Goal: Task Accomplishment & Management: Manage account settings

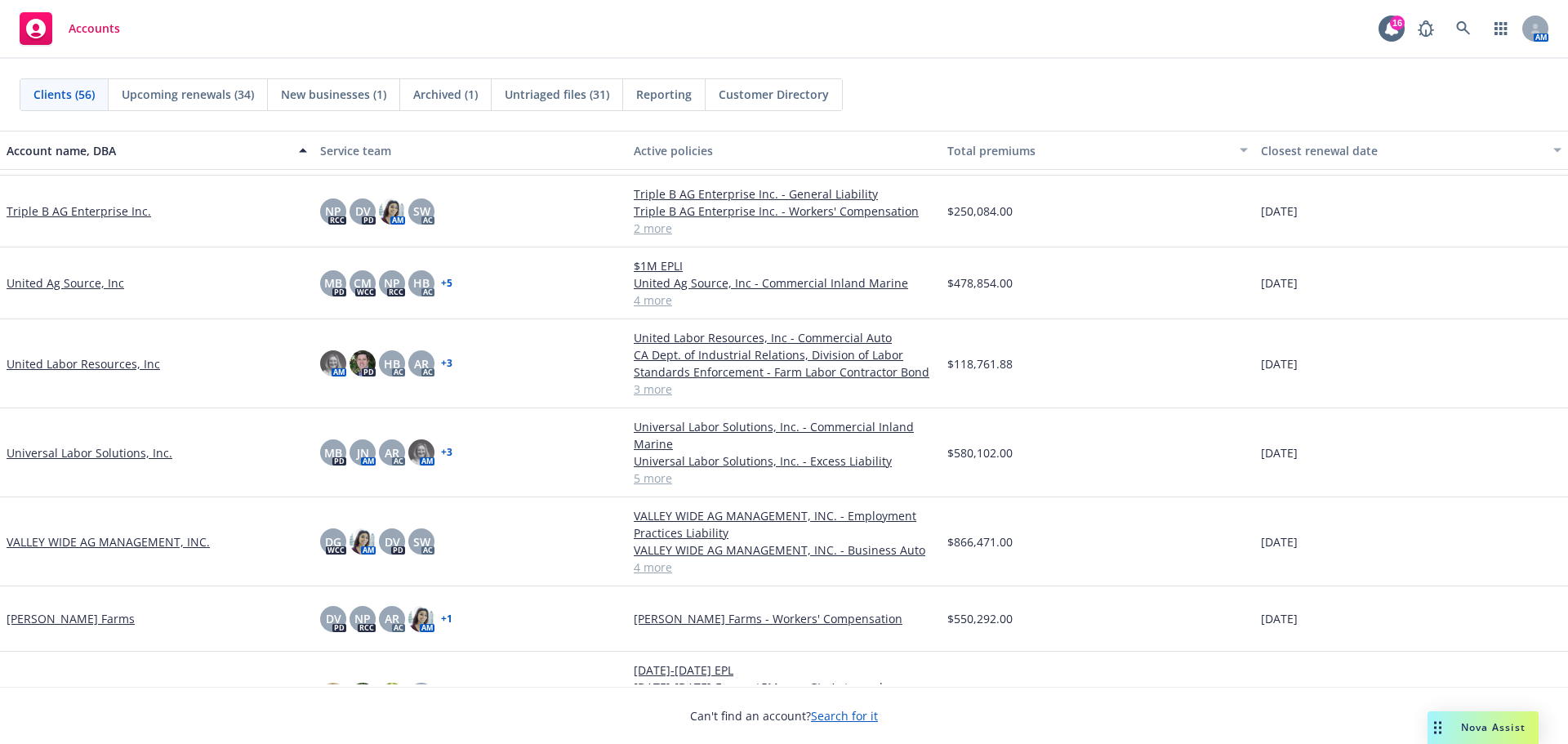
scroll to position [3272, 0]
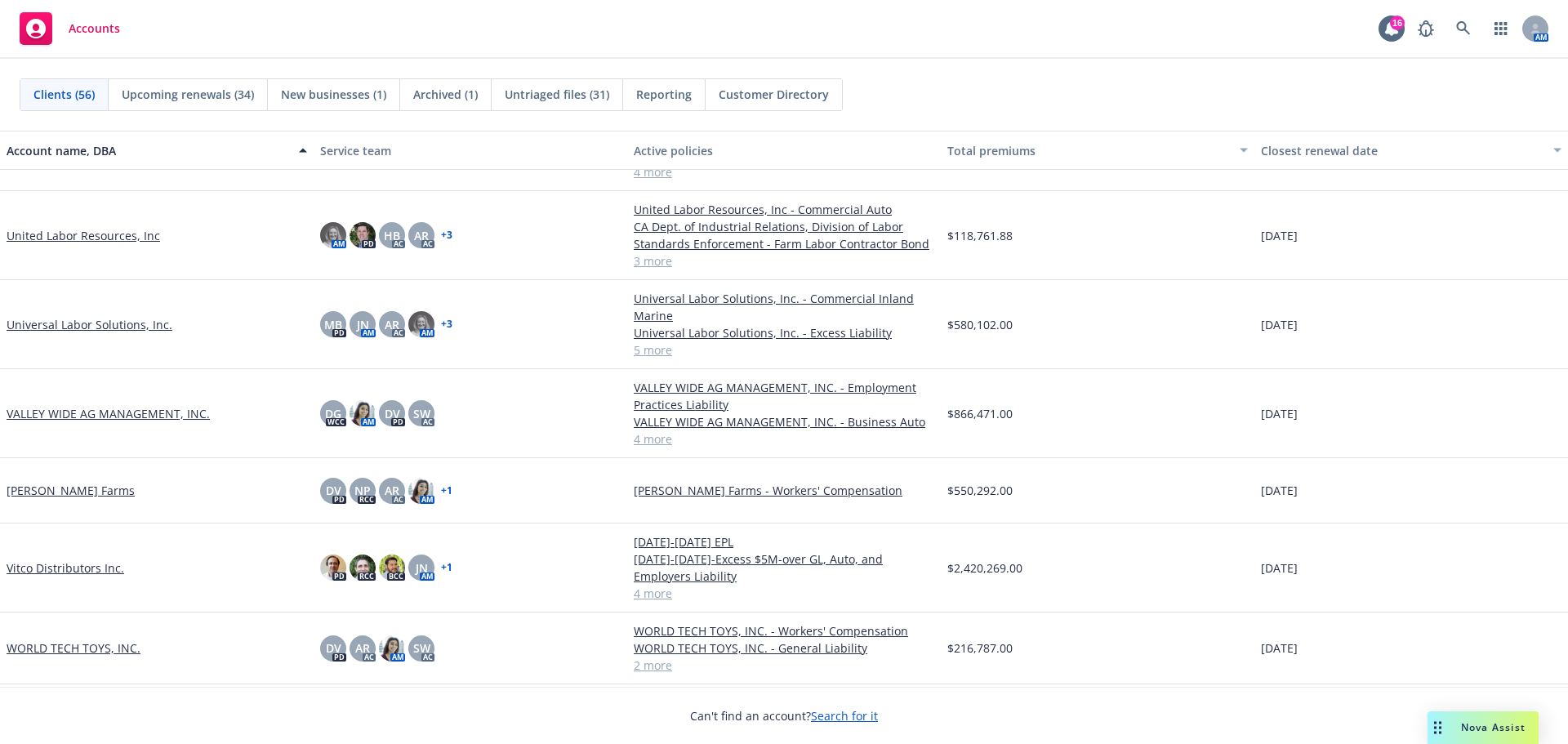
click at [116, 650] on link "WORLD TECH TOYS, INC." at bounding box center [74, 648] width 134 height 17
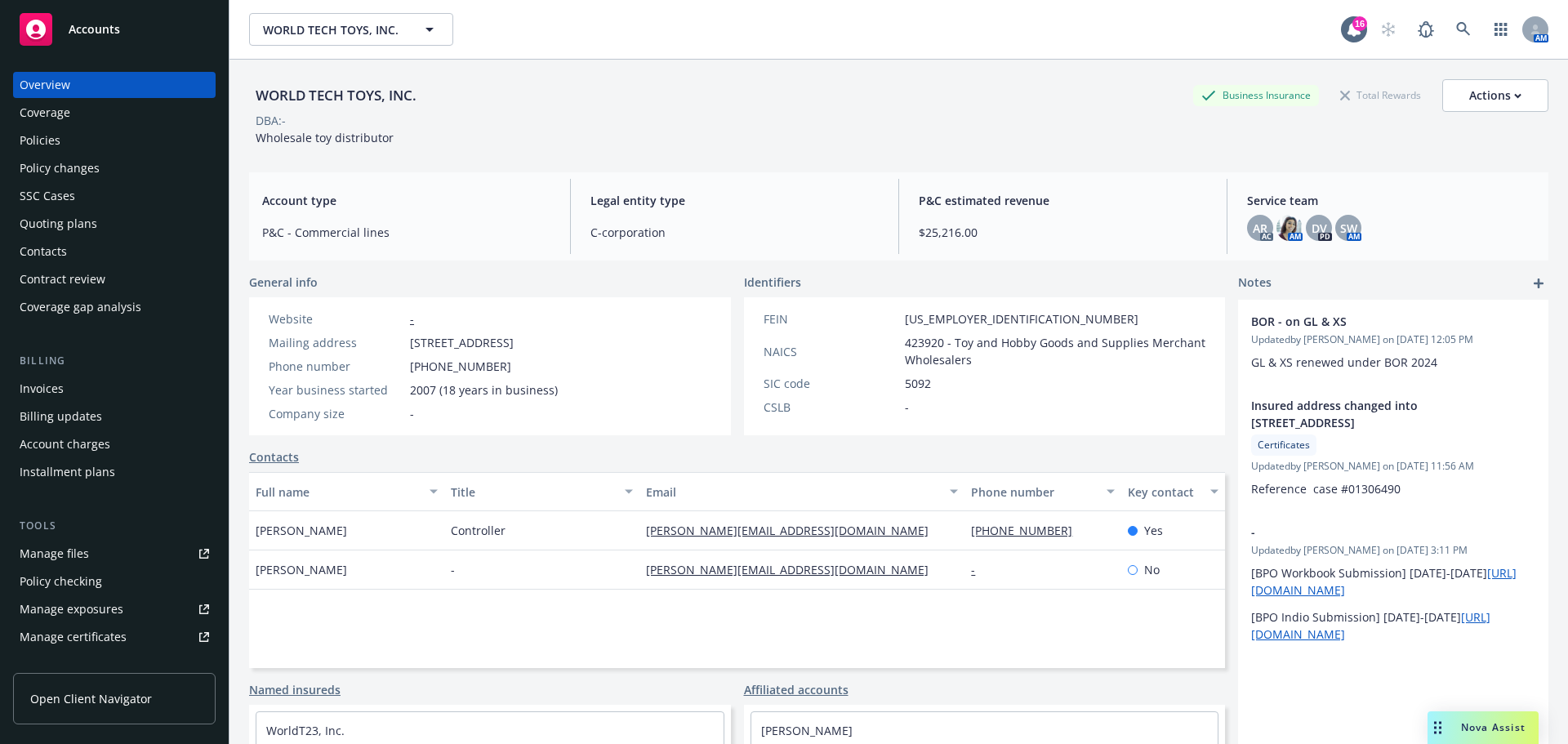
click at [96, 237] on div "Quoting plans" at bounding box center [59, 224] width 78 height 26
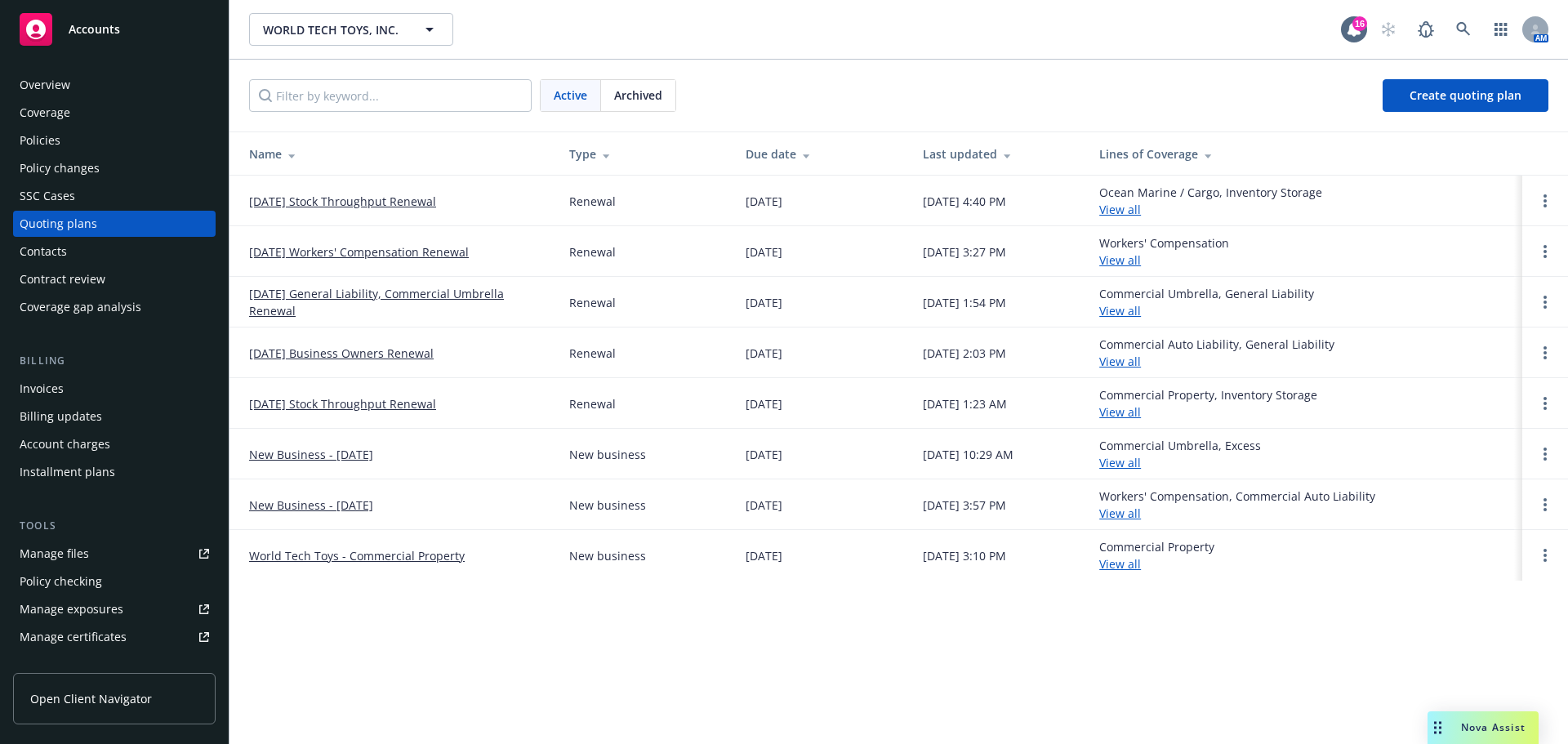
click at [326, 260] on link "[DATE] Workers' Compensation Renewal" at bounding box center [359, 251] width 220 height 17
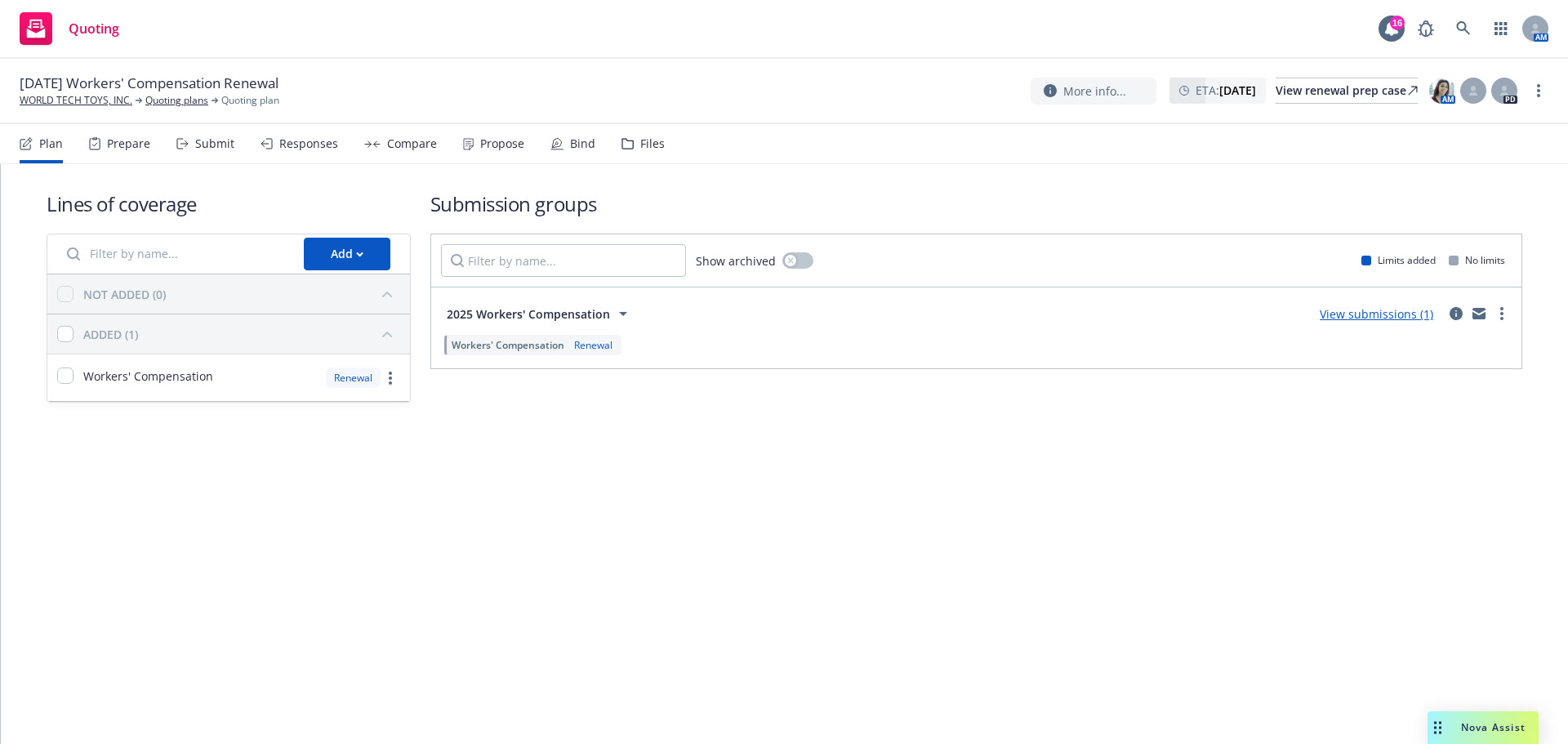
click at [665, 150] on div "Files" at bounding box center [653, 144] width 25 height 13
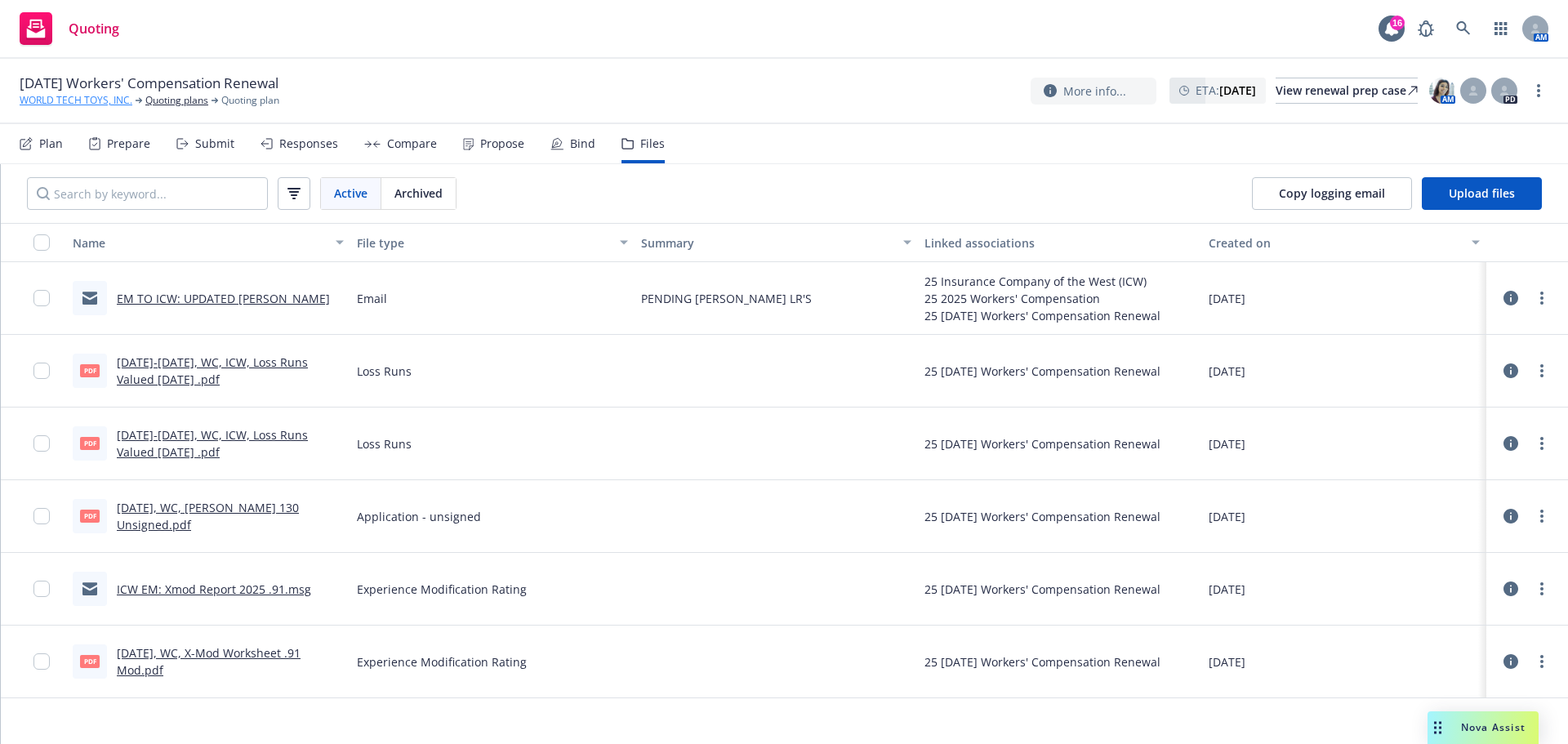
click at [73, 104] on link "WORLD TECH TOYS, INC." at bounding box center [76, 101] width 112 height 15
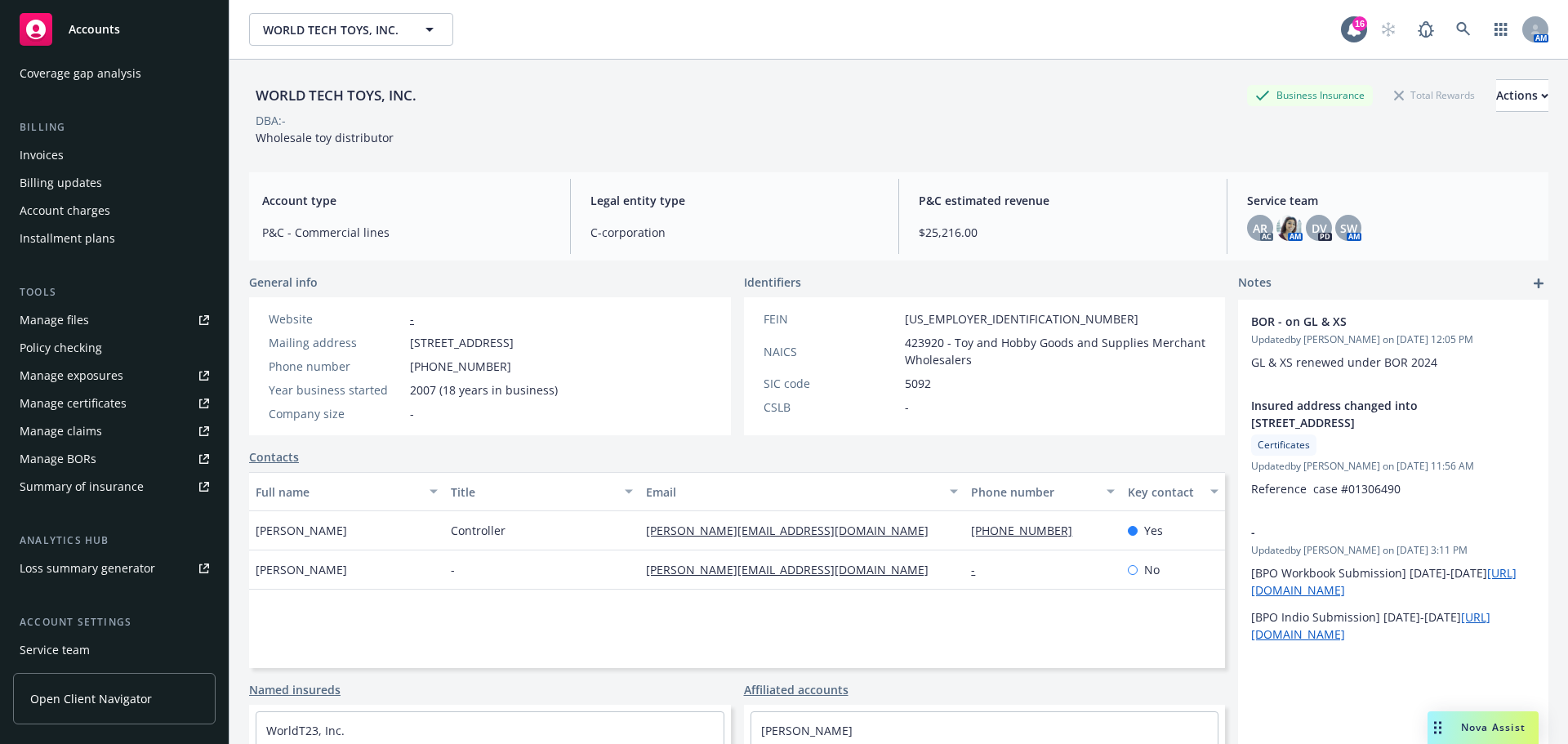
scroll to position [272, 0]
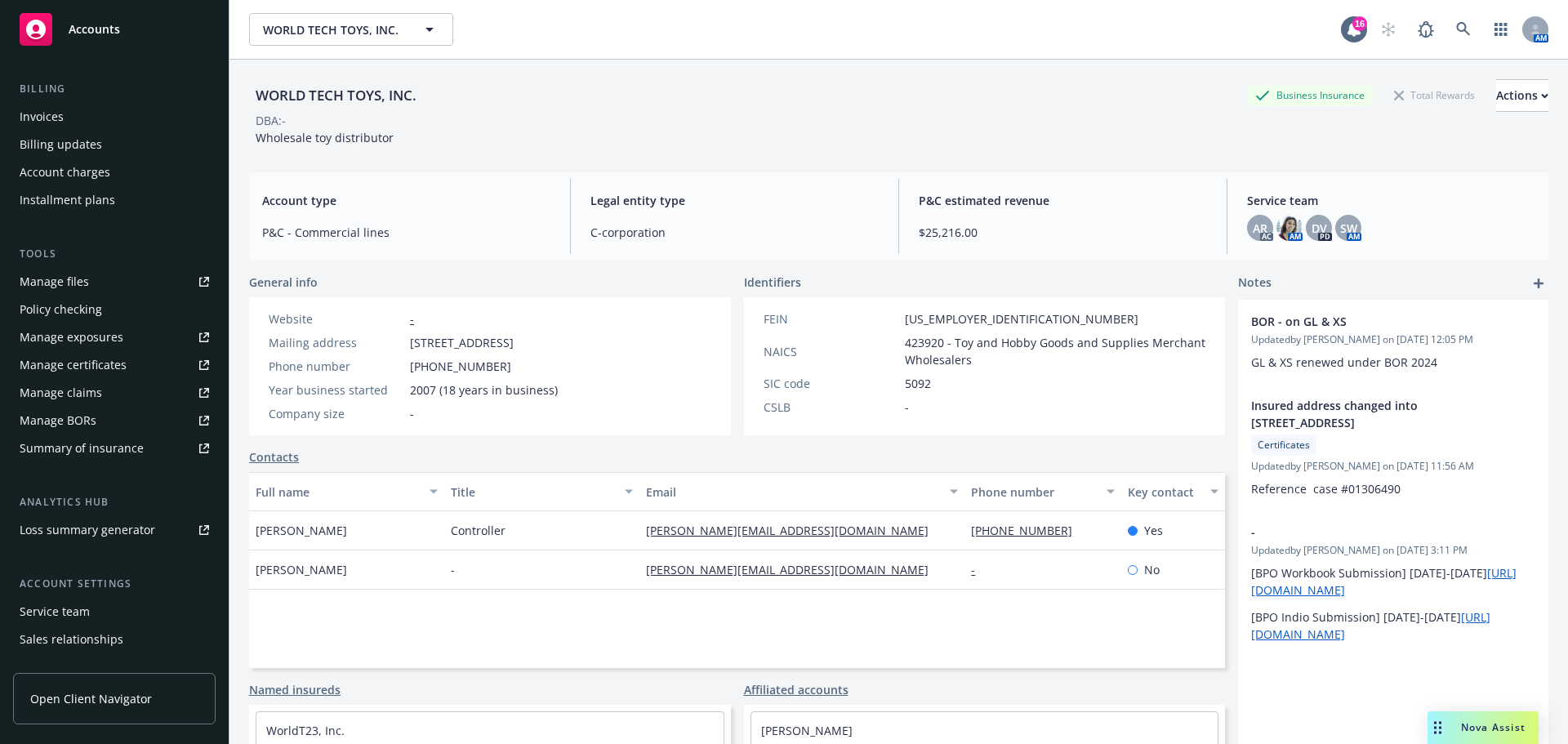
click at [135, 295] on link "Manage files" at bounding box center [114, 282] width 203 height 26
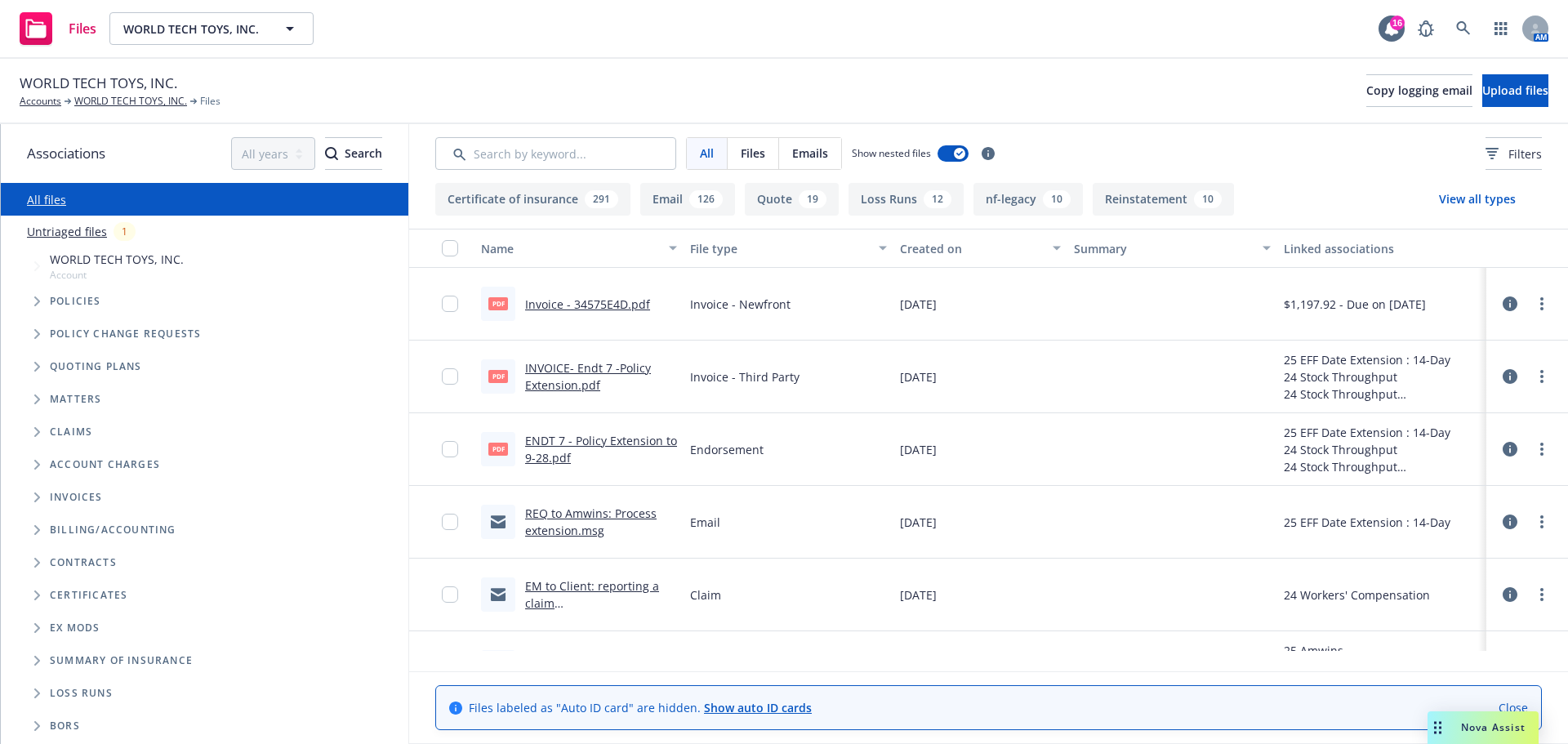
click at [902, 213] on button "Loss Runs 12" at bounding box center [905, 199] width 115 height 33
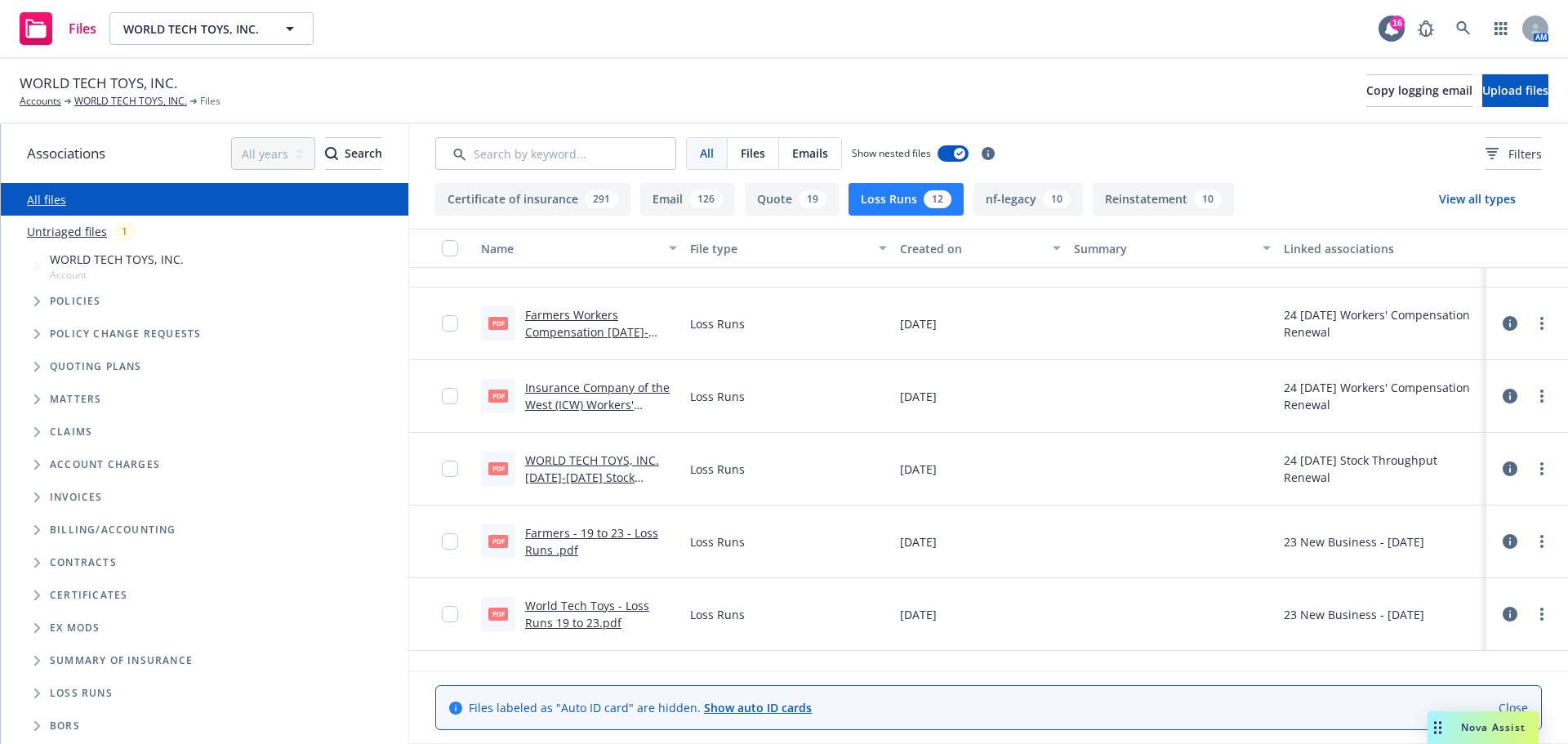
scroll to position [504, 0]
click at [568, 545] on link "Farmers - 19 to 23 - Loss Runs .pdf" at bounding box center [591, 541] width 133 height 33
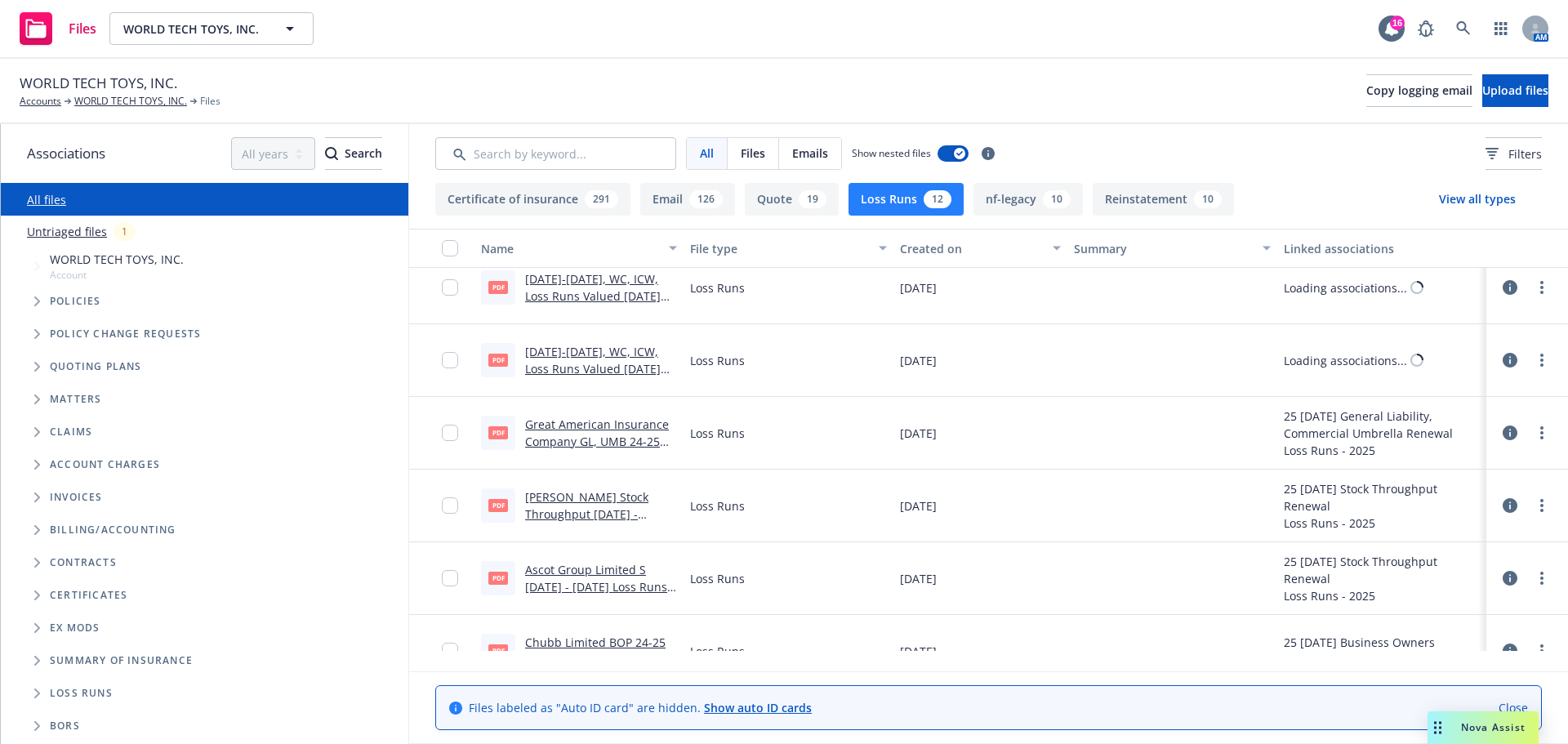
scroll to position [0, 0]
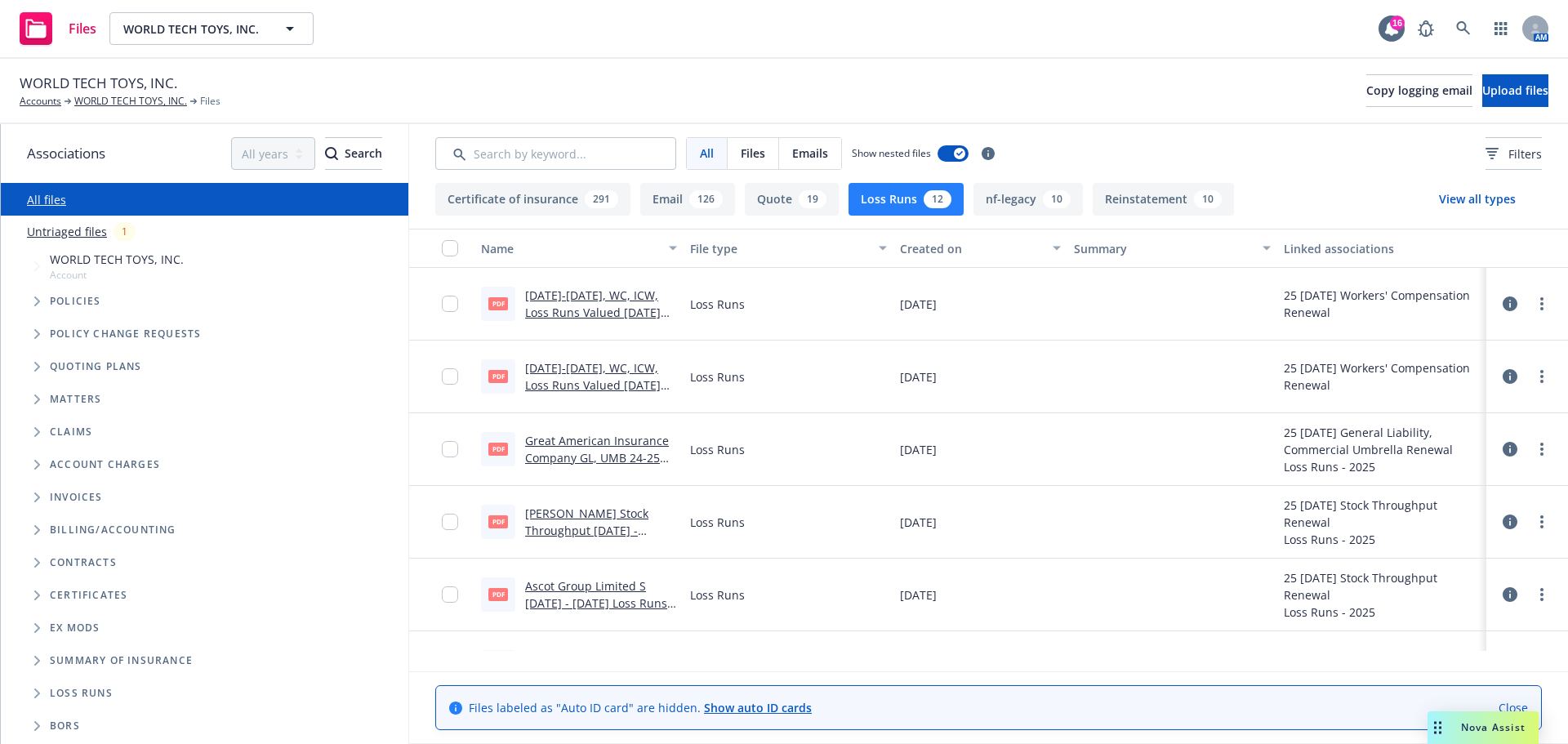
click at [97, 240] on link "Untriaged files" at bounding box center [67, 231] width 80 height 17
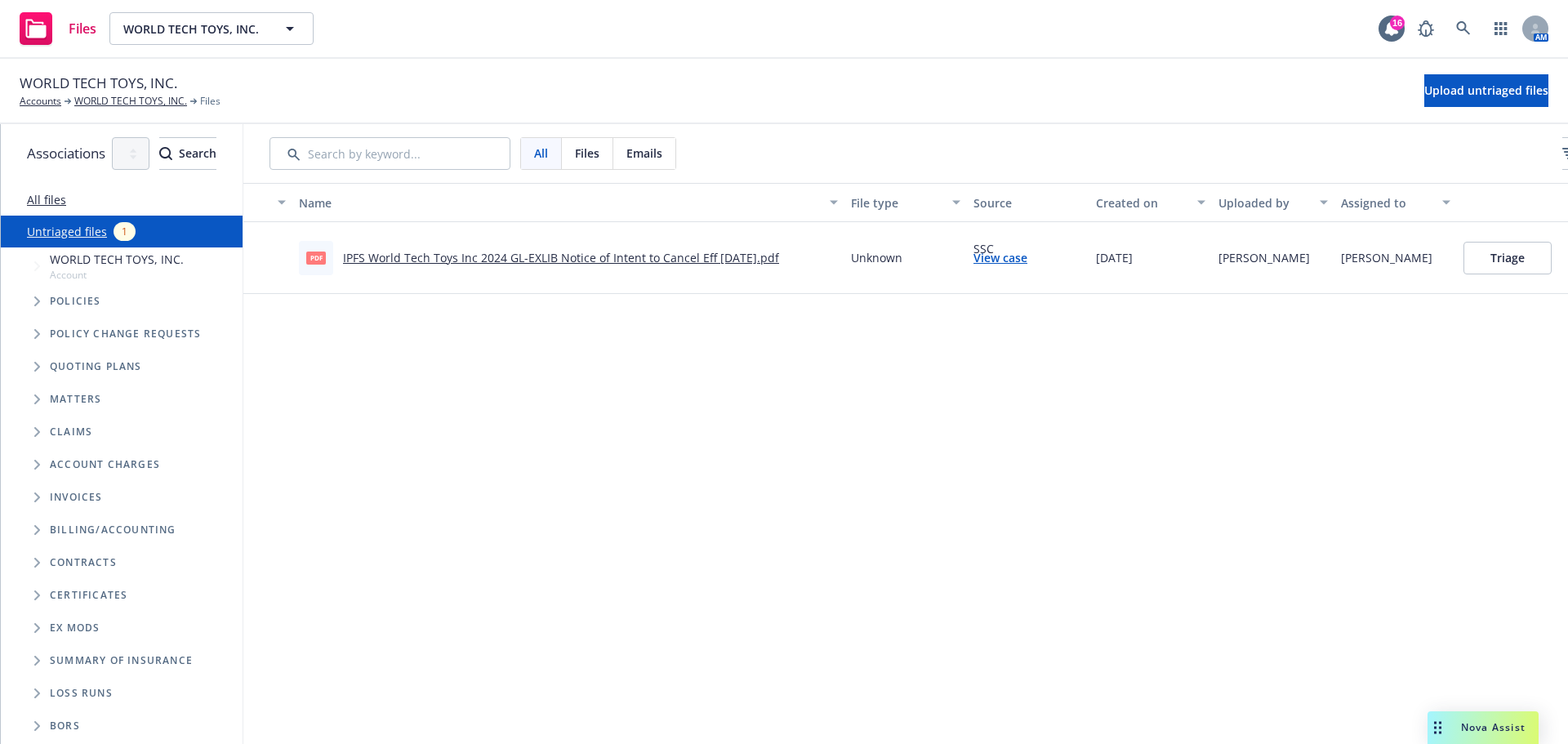
click at [1551, 268] on button "Triage" at bounding box center [1507, 258] width 88 height 33
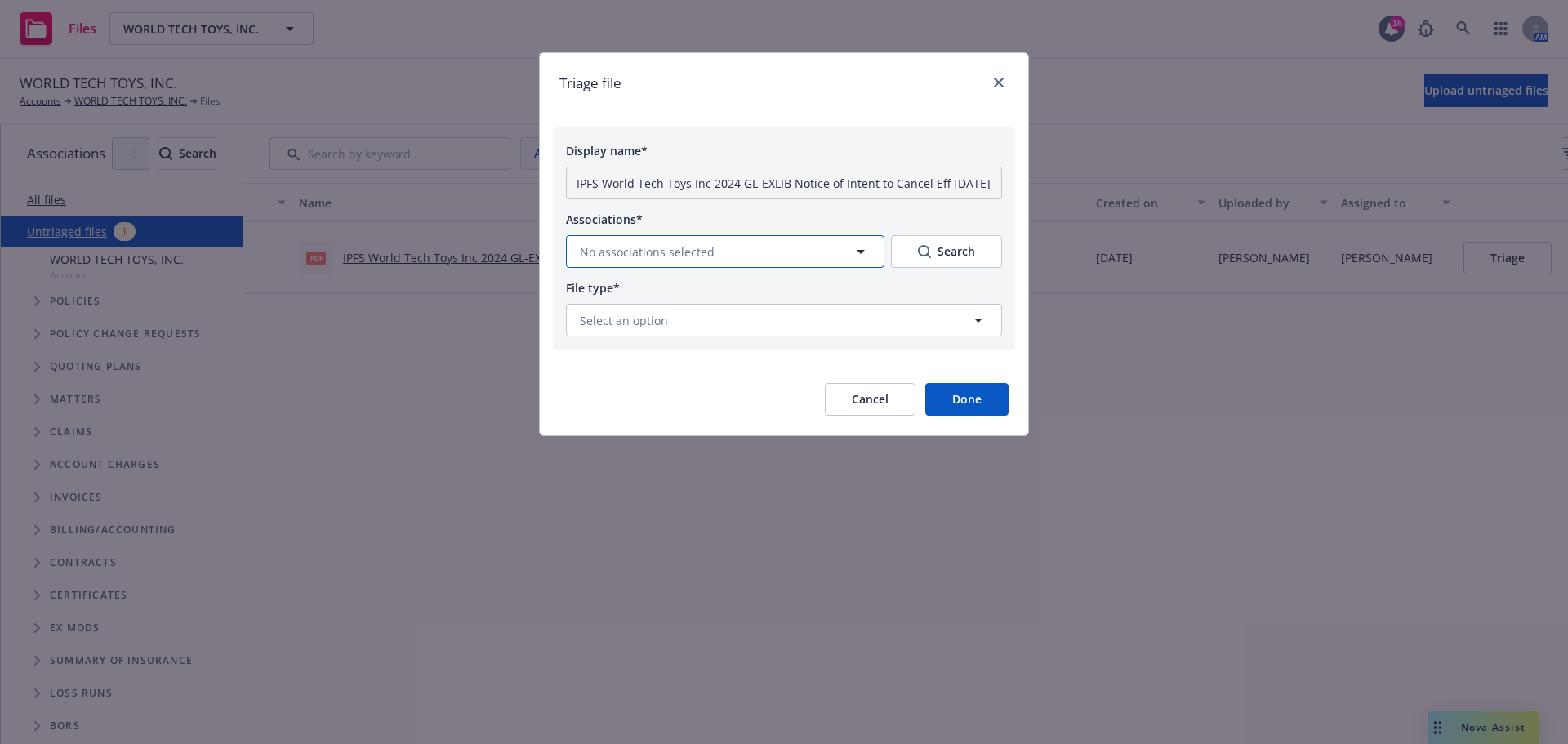
click at [813, 268] on button "No associations selected" at bounding box center [725, 252] width 318 height 33
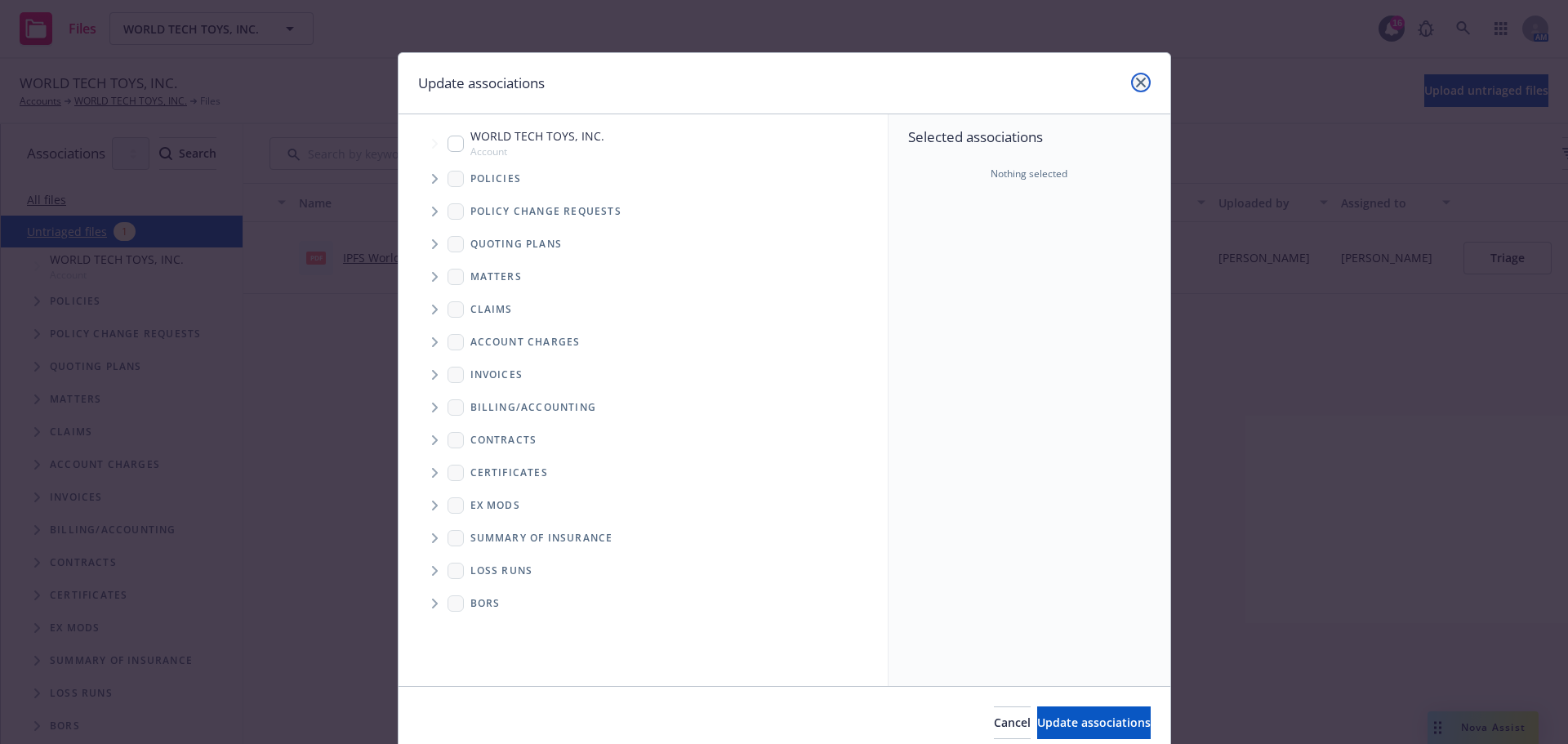
click at [1136, 86] on icon "close" at bounding box center [1141, 83] width 10 height 10
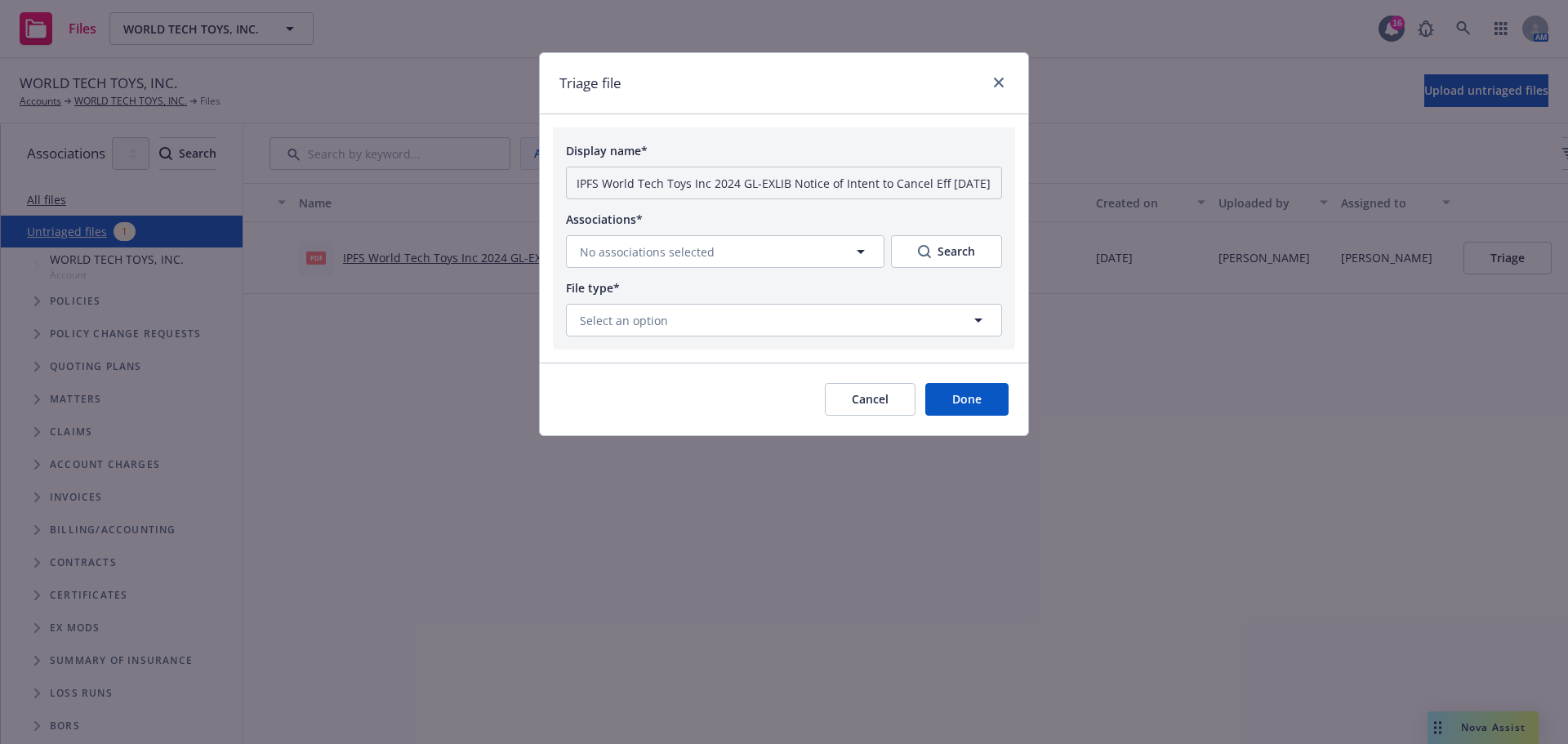
click at [655, 246] on div "Associations* No associations selected Search" at bounding box center [784, 238] width 436 height 59
click at [668, 289] on div "Display name* IPFS World Tech Toys Inc 2024 GL-EXLIB Notice of Intent to Cancel…" at bounding box center [784, 238] width 462 height 222
click at [666, 268] on button "No associations selected" at bounding box center [725, 252] width 318 height 33
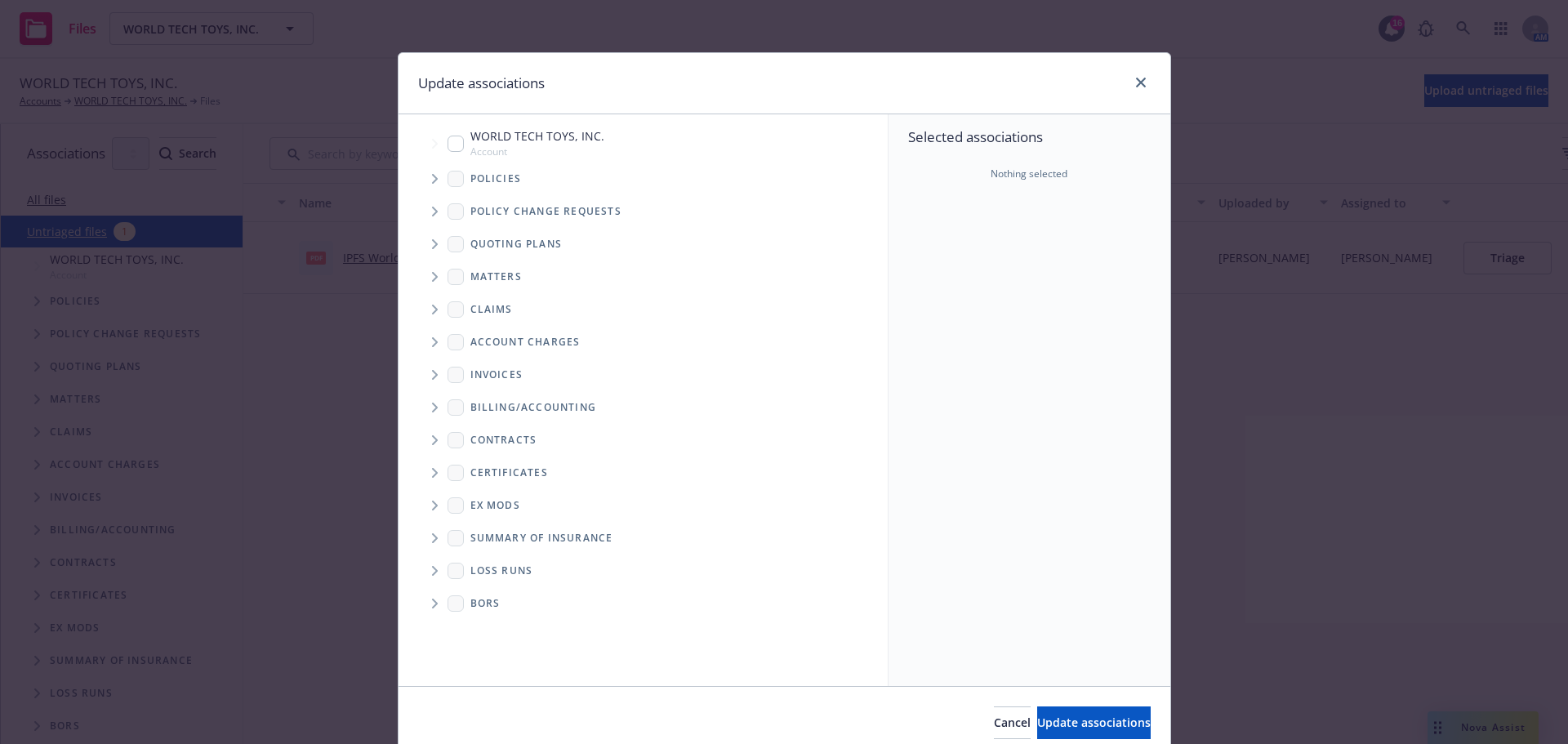
click at [448, 152] on input "Tree Example" at bounding box center [455, 144] width 17 height 17
checkbox input "true"
click at [424, 185] on span "Tree Example" at bounding box center [435, 179] width 26 height 26
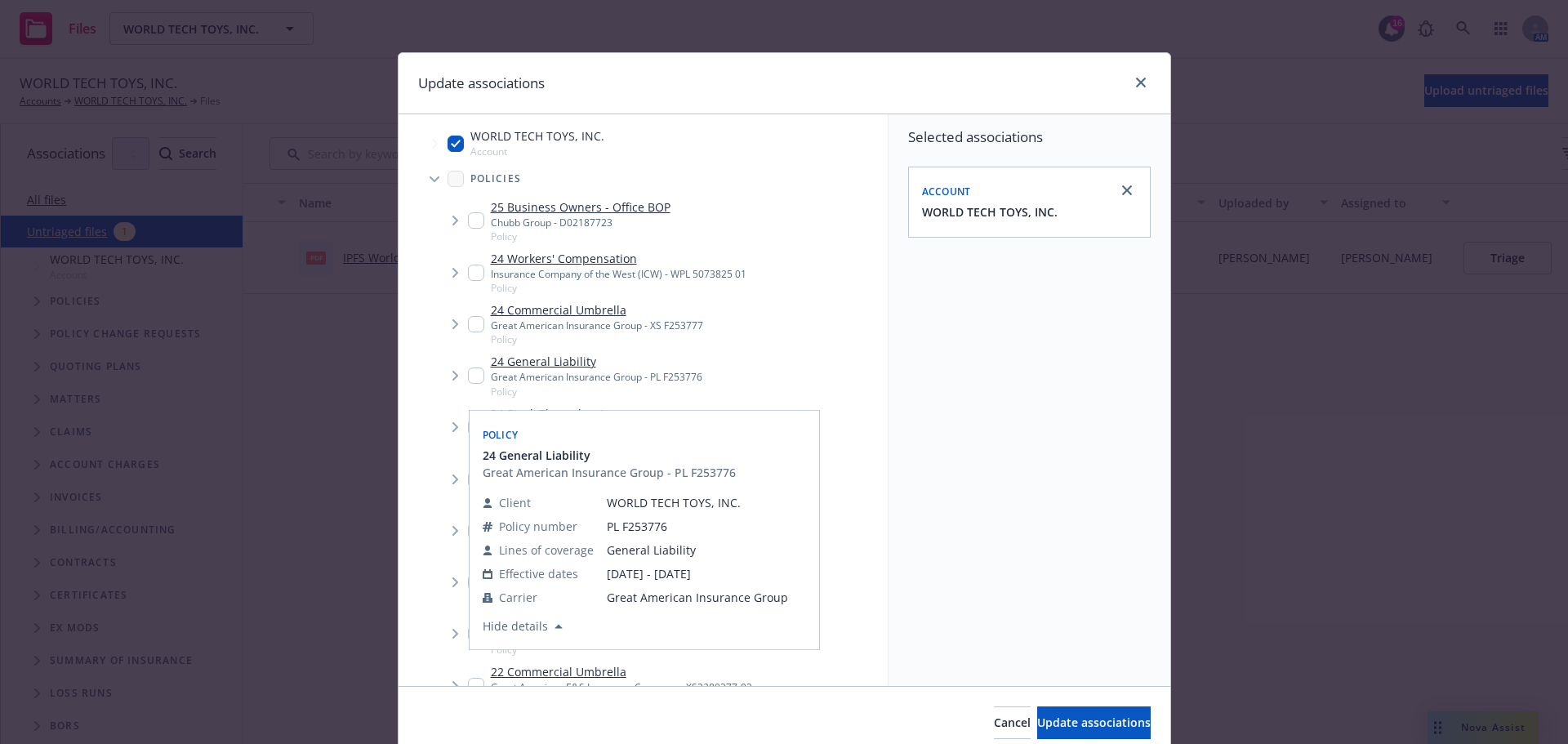
click at [469, 384] on input "Tree Example" at bounding box center [476, 376] width 17 height 17
checkbox input "true"
click at [1037, 728] on span "Update associations" at bounding box center [1094, 722] width 113 height 16
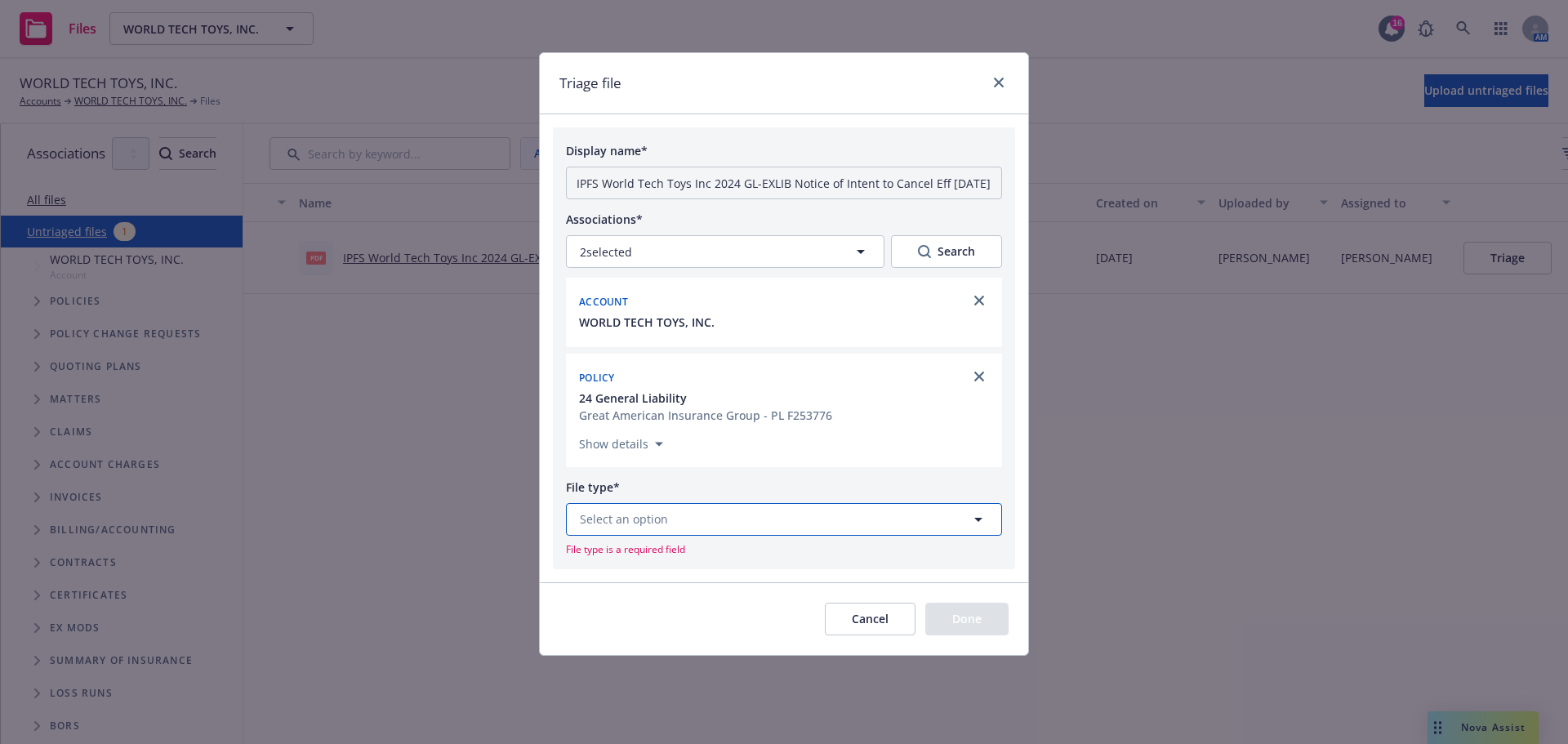
click at [664, 536] on button "Select an option" at bounding box center [784, 520] width 436 height 33
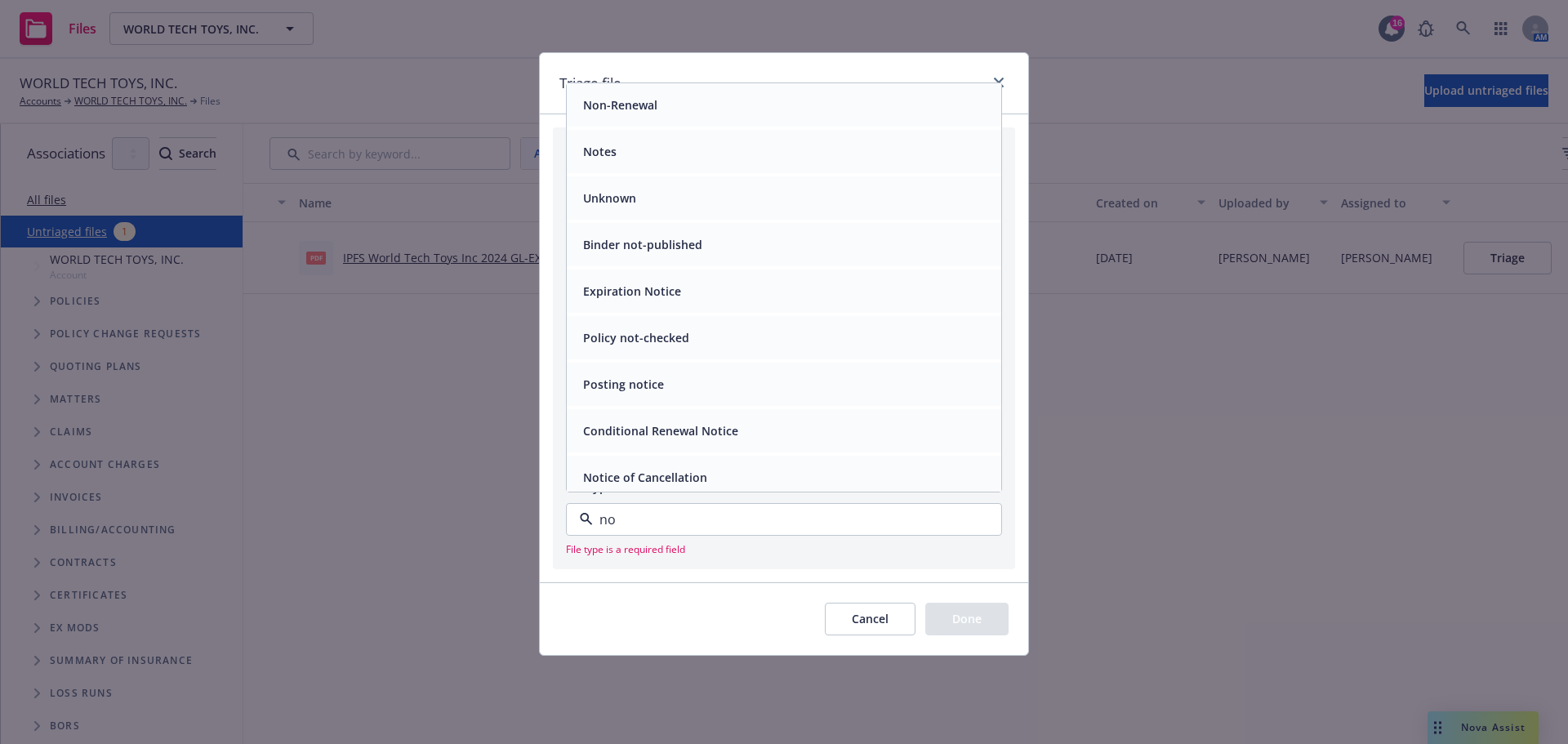
type input "n"
type input "can"
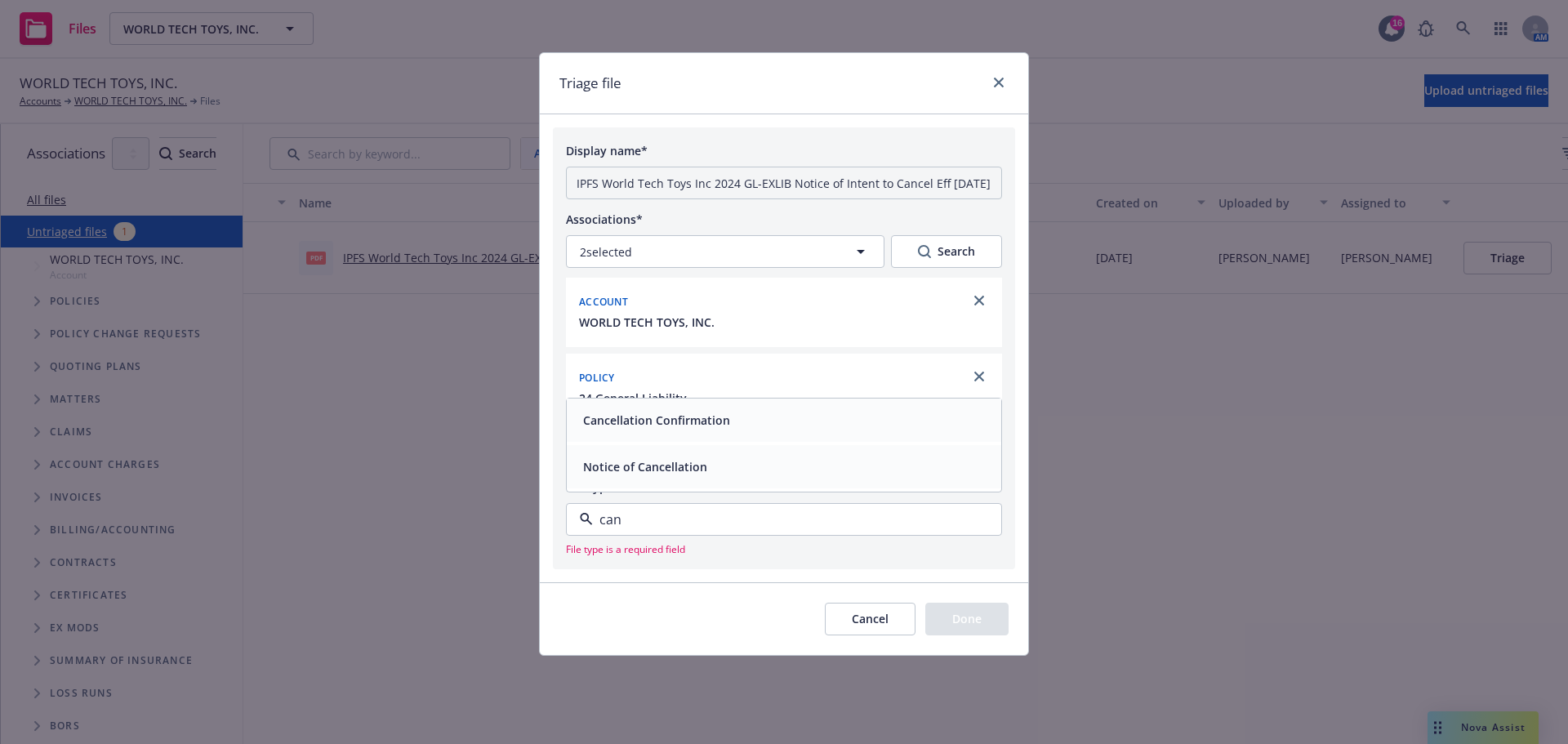
click at [586, 475] on span "Notice of Cancellation" at bounding box center [645, 466] width 124 height 17
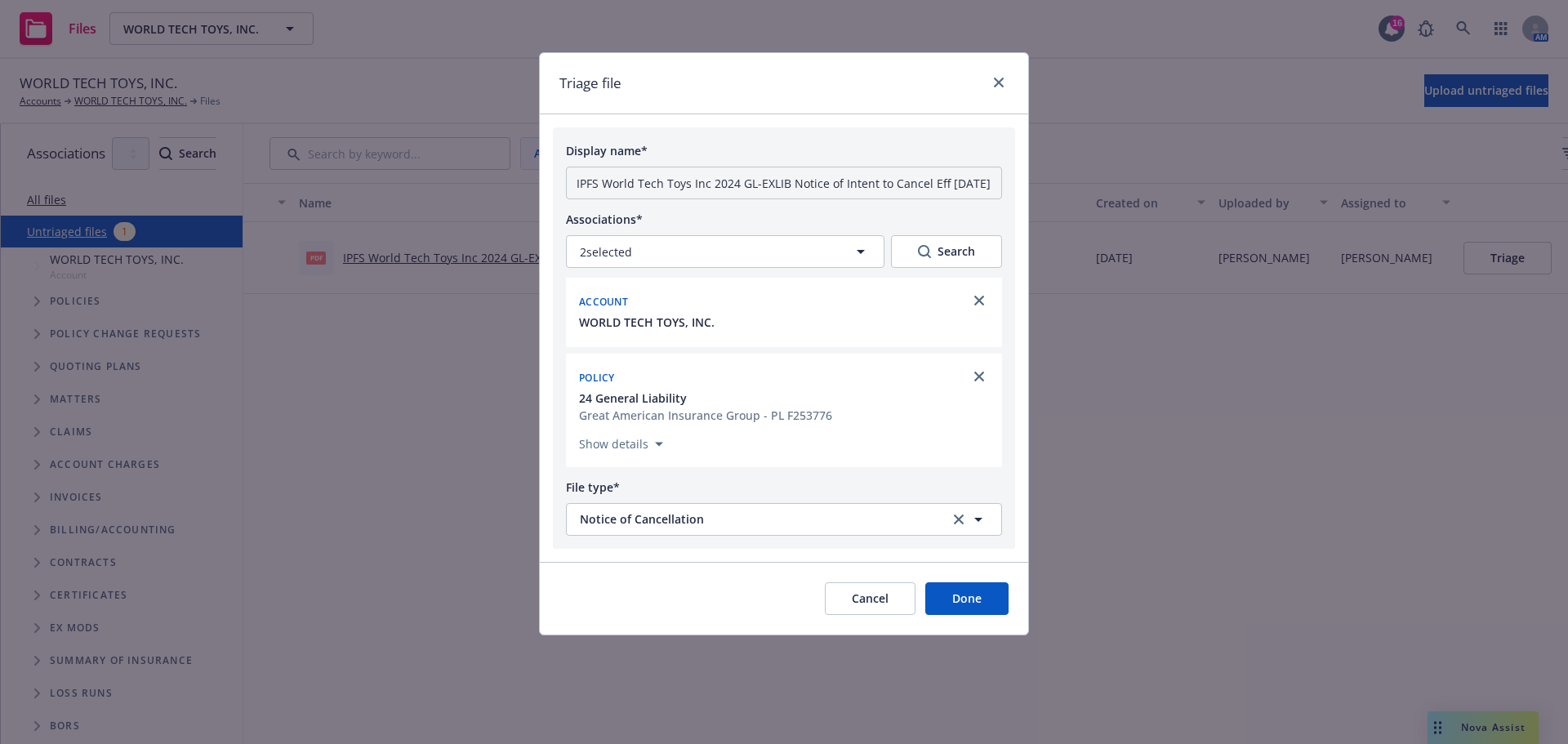
click at [945, 615] on button "Done" at bounding box center [966, 599] width 83 height 33
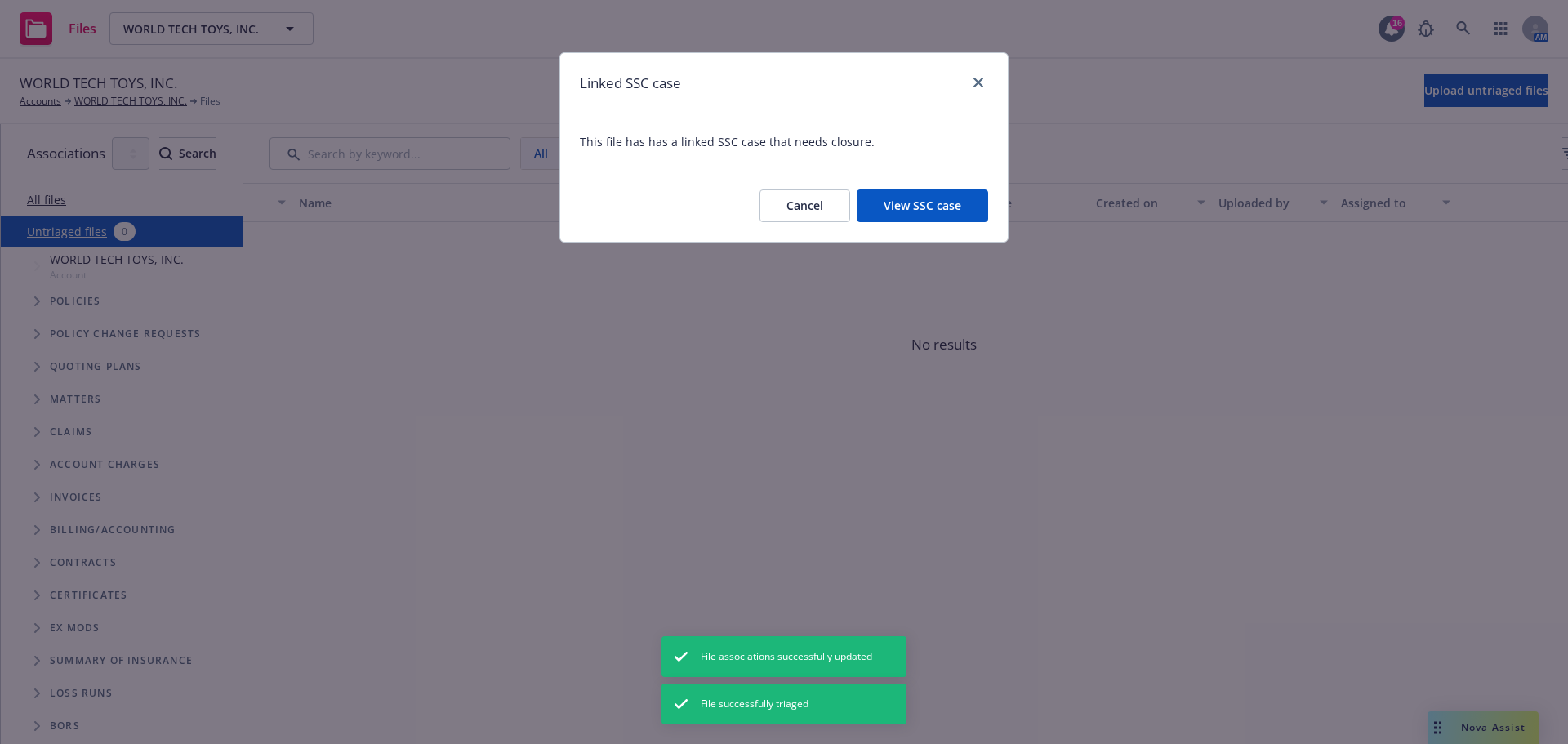
click at [875, 216] on button "View SSC case" at bounding box center [922, 206] width 131 height 33
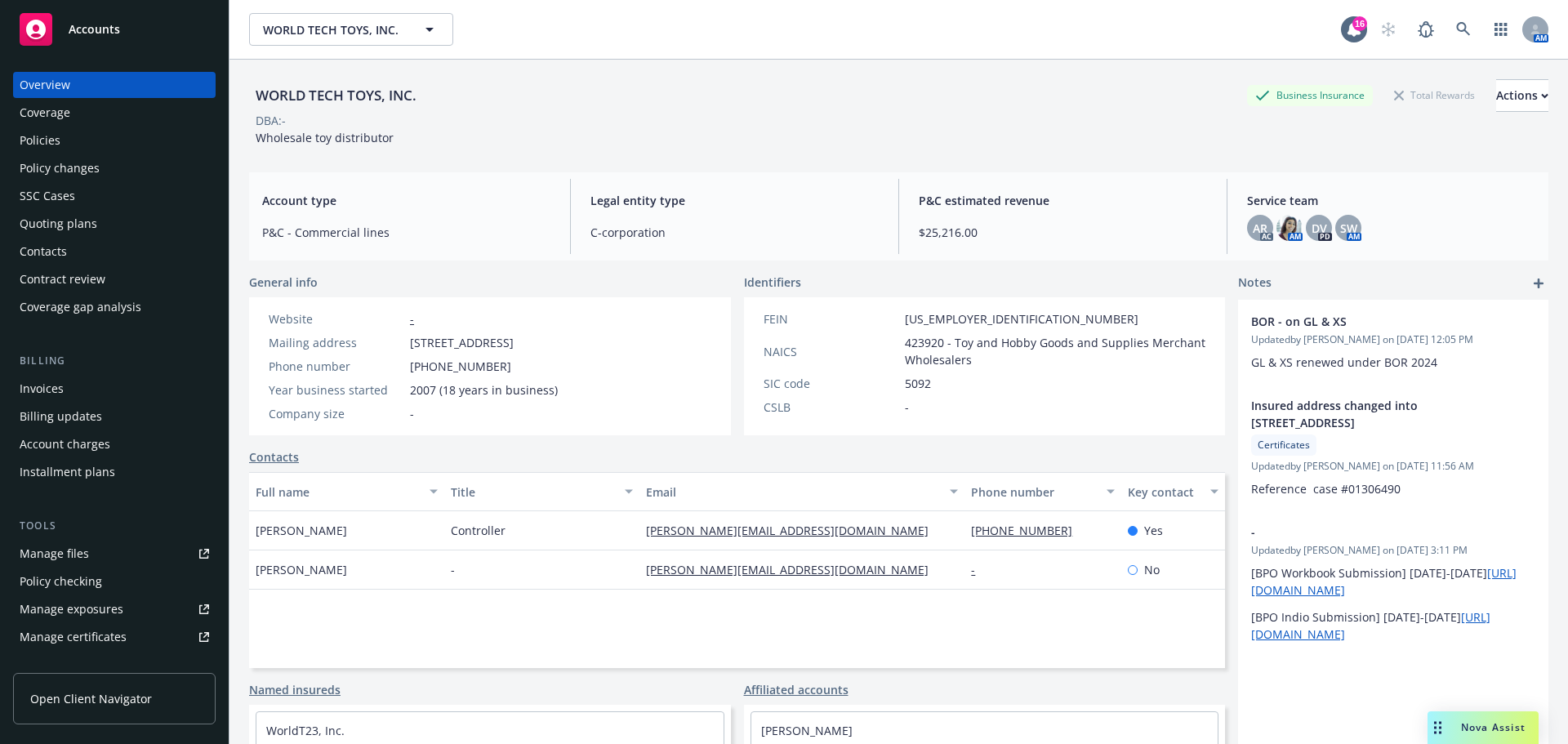
click at [47, 237] on div "Quoting plans" at bounding box center [59, 224] width 78 height 26
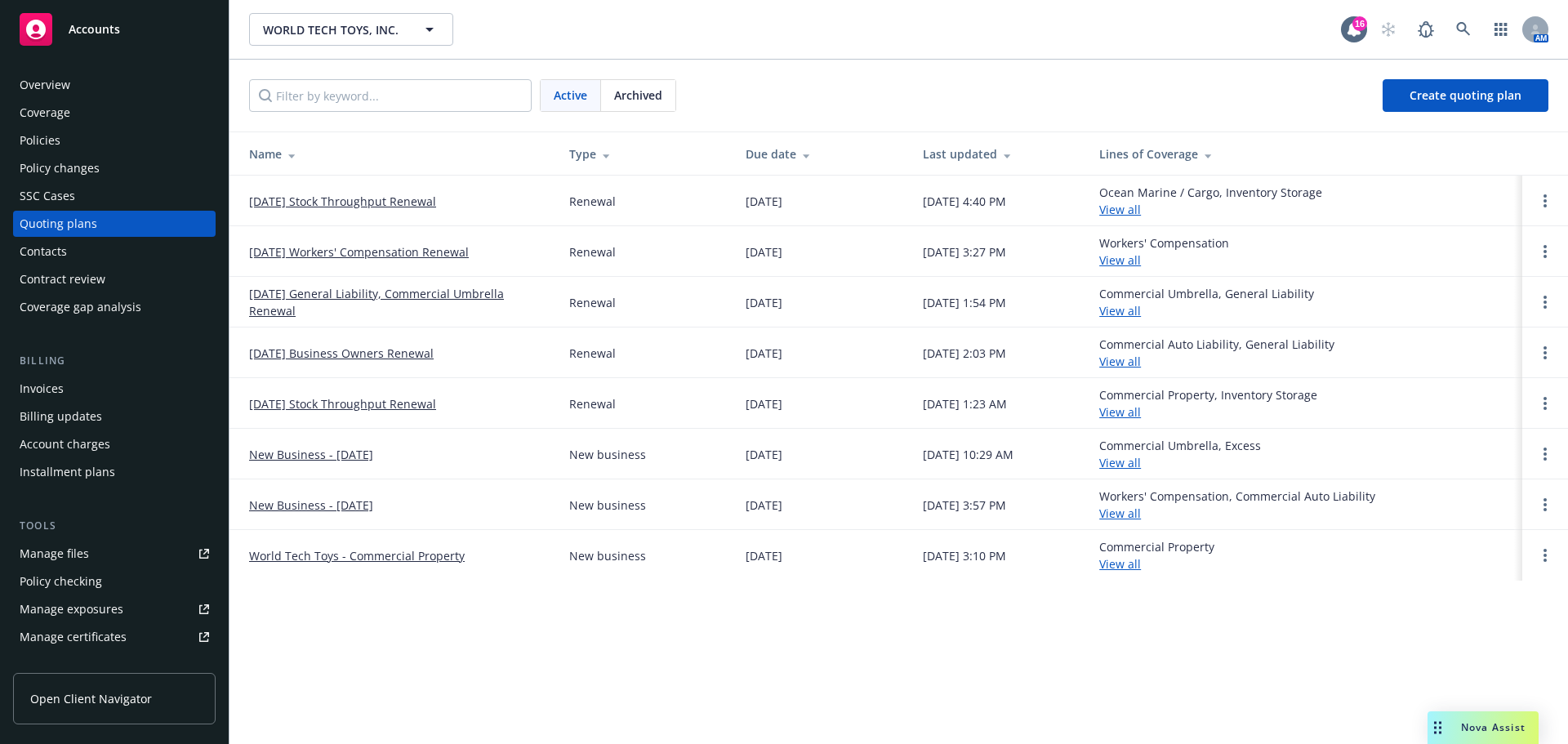
click at [426, 260] on link "[DATE] Workers' Compensation Renewal" at bounding box center [359, 251] width 220 height 17
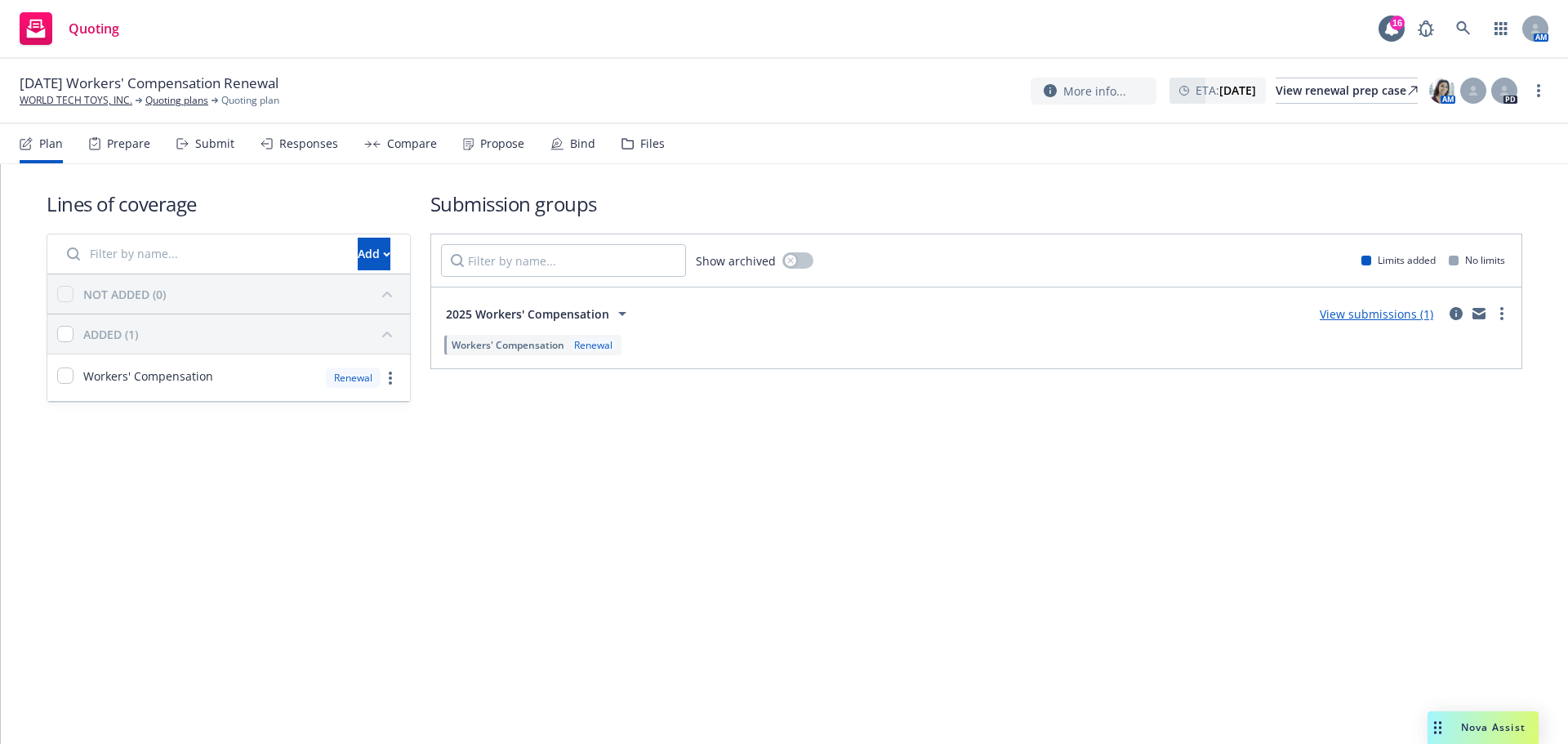
click at [633, 149] on icon at bounding box center [627, 144] width 11 height 10
